Goal: Transaction & Acquisition: Book appointment/travel/reservation

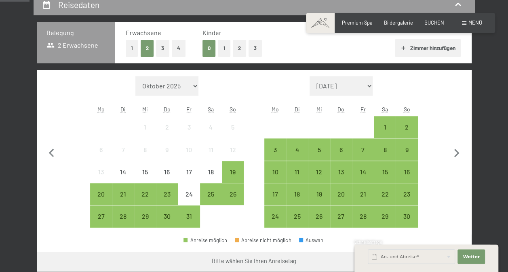
scroll to position [162, 0]
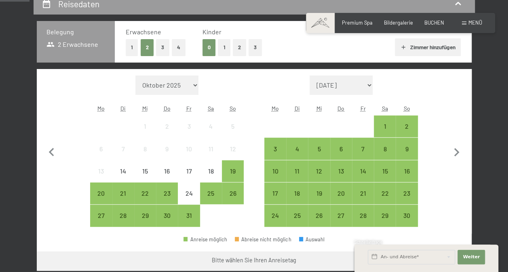
click at [221, 47] on button "1" at bounding box center [224, 47] width 13 height 17
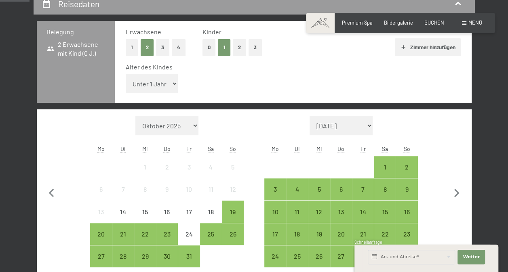
click at [174, 126] on select "Oktober 2025 [DATE] Dezember 2025 Januar 2026 Februar 2026 März 2026 [DATE] Mai…" at bounding box center [166, 125] width 63 height 19
select select "[DATE]"
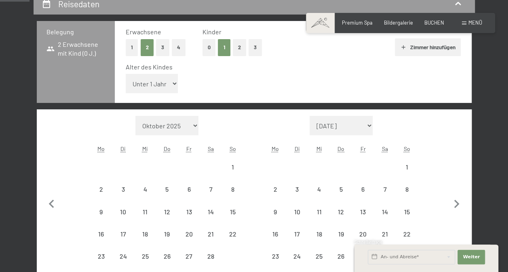
click at [168, 122] on select "Oktober 2025 [DATE] Dezember 2025 Januar 2026 Februar 2026 März 2026 [DATE] Mai…" at bounding box center [166, 125] width 63 height 19
select select "[DATE]"
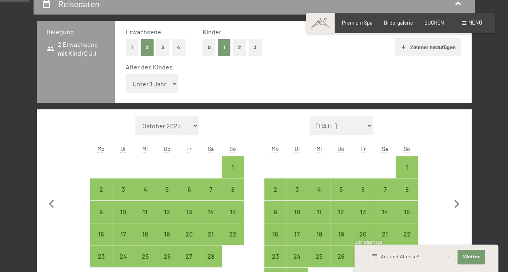
click at [169, 126] on select "Oktober 2025 [DATE] Dezember 2025 Januar 2026 Februar 2026 März 2026 [DATE] Mai…" at bounding box center [166, 125] width 63 height 19
select select "[DATE]"
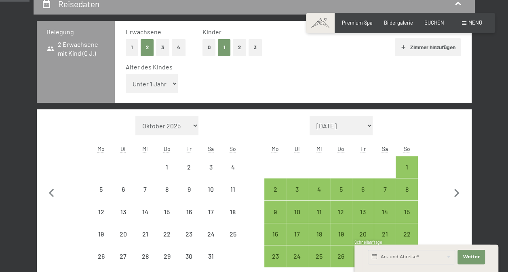
select select "[DATE]"
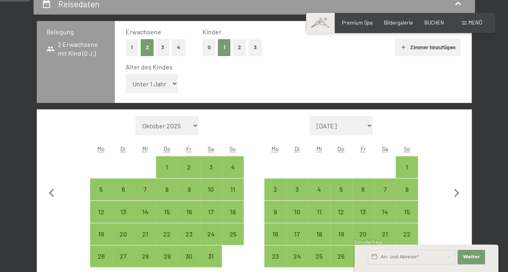
click at [144, 188] on div "7" at bounding box center [145, 196] width 20 height 20
select select "[DATE]"
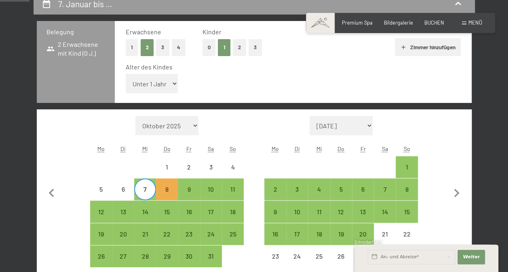
click at [206, 188] on div "10" at bounding box center [211, 196] width 20 height 20
select select "[DATE]"
